Goal: Transaction & Acquisition: Purchase product/service

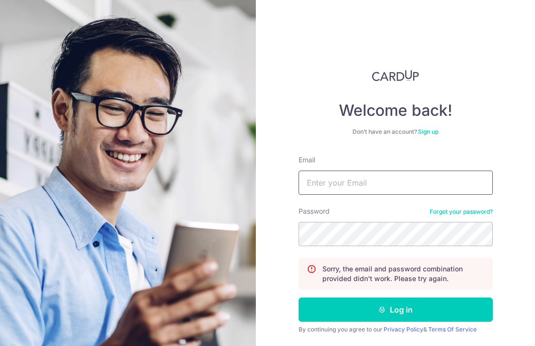
click at [410, 185] on input "Email" at bounding box center [395, 183] width 194 height 24
type input "song."
